Goal: Task Accomplishment & Management: Manage account settings

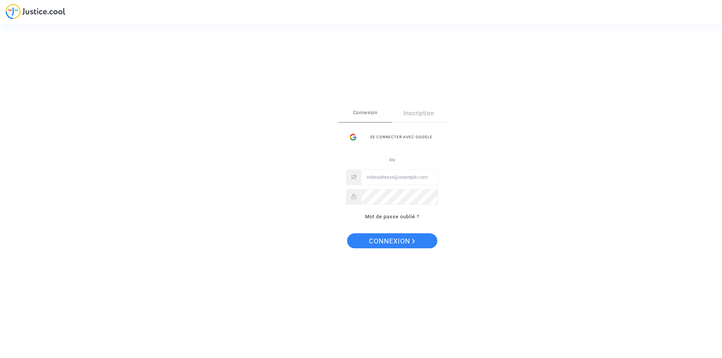
type input "ealvarez@reclamaciondevuelos.com"
click at [397, 243] on span "Connexion" at bounding box center [392, 241] width 46 height 16
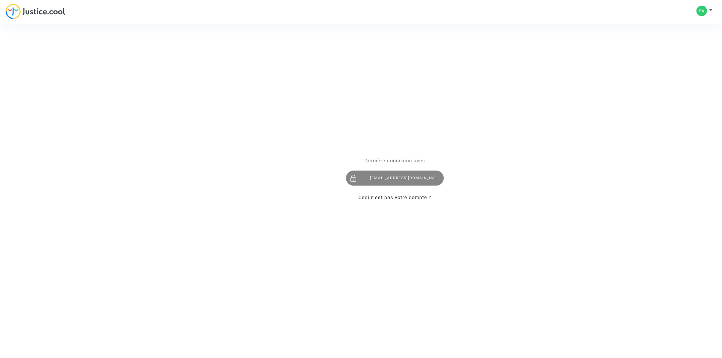
click at [407, 178] on div "[EMAIL_ADDRESS][DOMAIN_NAME]" at bounding box center [395, 178] width 98 height 15
click at [391, 198] on link "Ceci n’est pas votre compte ?" at bounding box center [394, 198] width 73 height 6
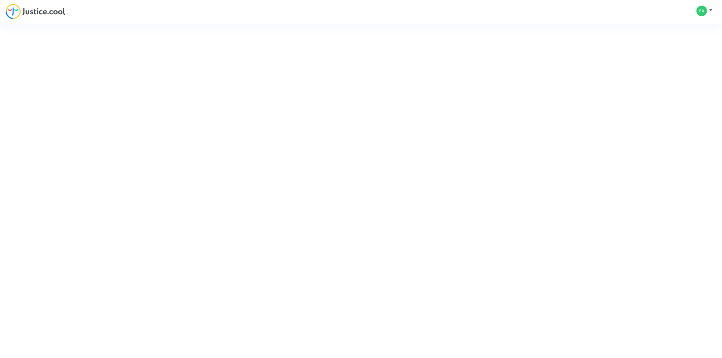
type input "[EMAIL_ADDRESS][DOMAIN_NAME]"
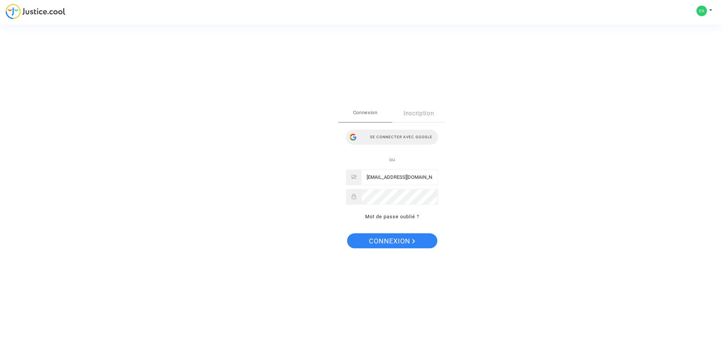
click at [404, 138] on div "Se connecter avec Google" at bounding box center [392, 137] width 92 height 15
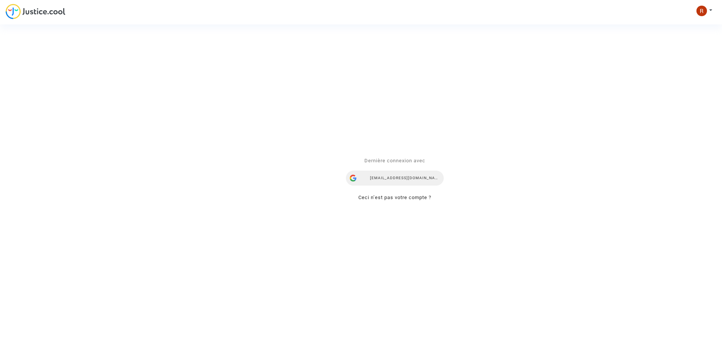
click at [420, 176] on div "[EMAIL_ADDRESS][DOMAIN_NAME]" at bounding box center [395, 178] width 98 height 15
click at [403, 200] on link "Ceci n’est pas votre compte ?" at bounding box center [394, 198] width 73 height 6
type input "[EMAIL_ADDRESS][DOMAIN_NAME]"
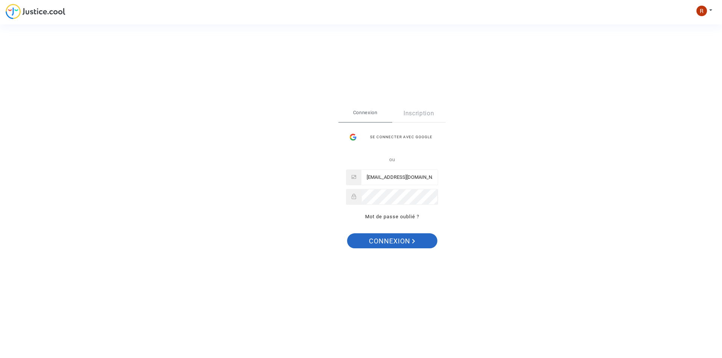
click at [400, 242] on span "Connexion" at bounding box center [392, 241] width 46 height 16
